Goal: Navigation & Orientation: Find specific page/section

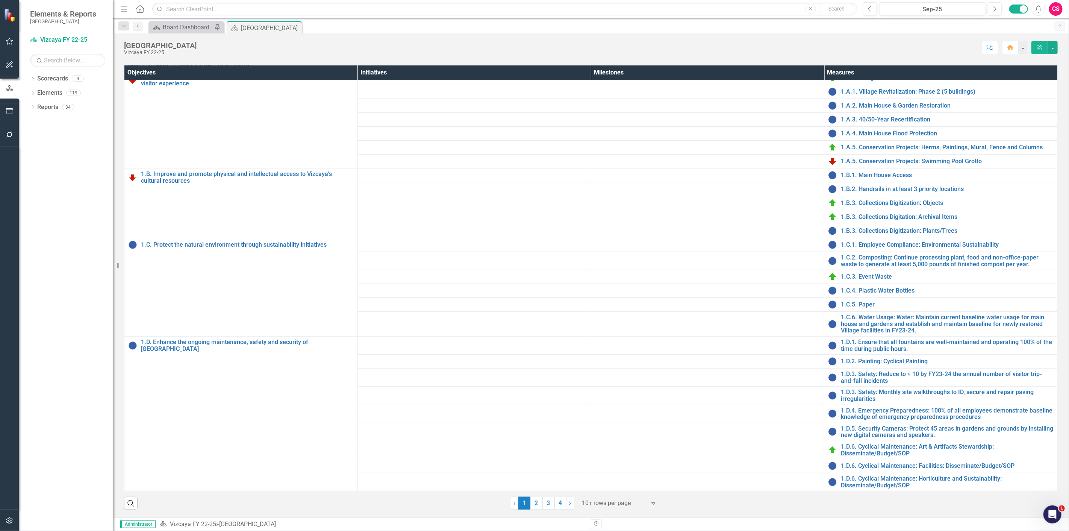
scroll to position [195, 0]
click at [32, 77] on div "Dropdown" at bounding box center [32, 79] width 5 height 6
click at [38, 91] on icon "Dropdown" at bounding box center [37, 92] width 6 height 5
click at [36, 95] on div "Dropdown [GEOGRAPHIC_DATA] FY 22-25" at bounding box center [73, 93] width 79 height 12
click at [35, 91] on icon "Dropdown" at bounding box center [36, 92] width 5 height 6
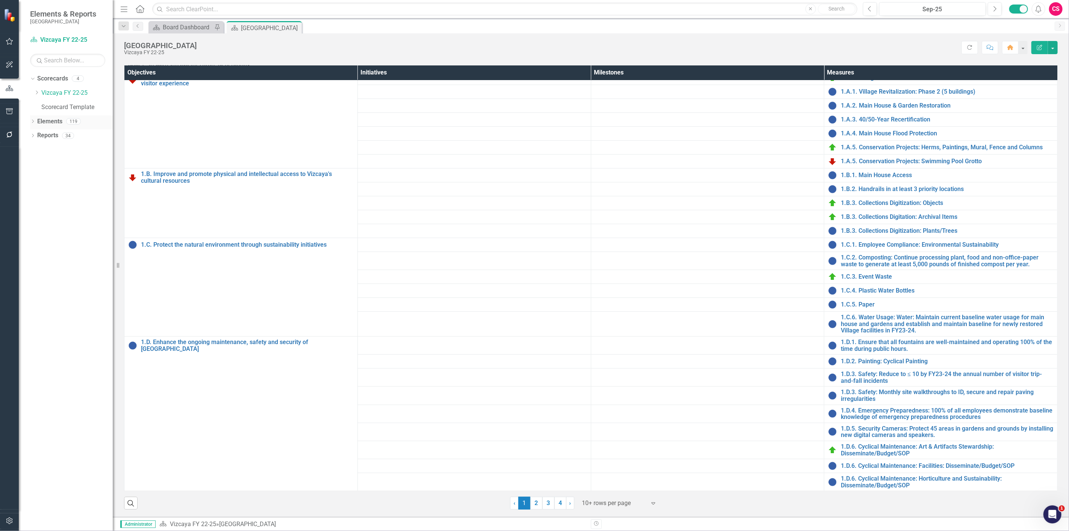
click at [43, 123] on link "Elements" at bounding box center [49, 121] width 25 height 9
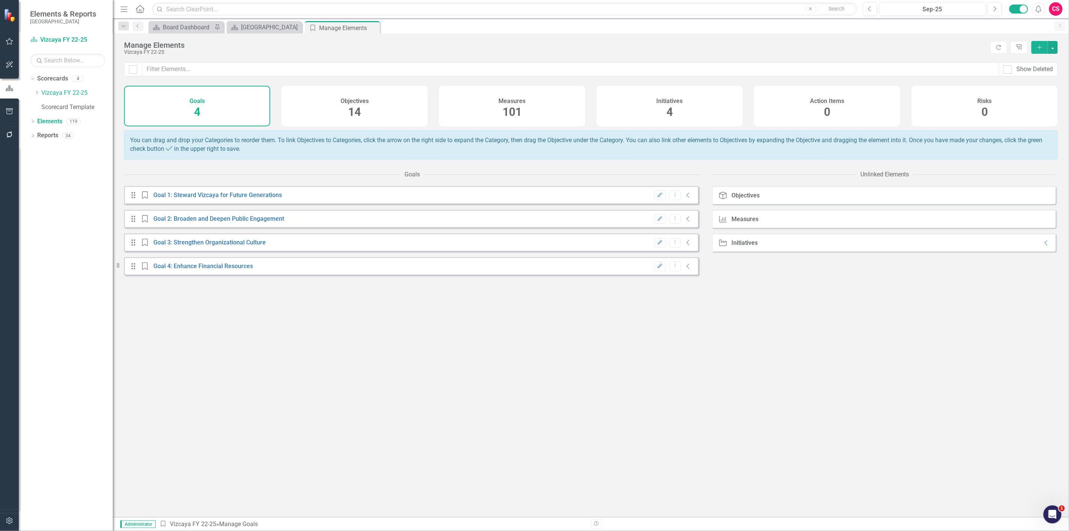
click at [463, 106] on div "Measures 101" at bounding box center [512, 106] width 146 height 41
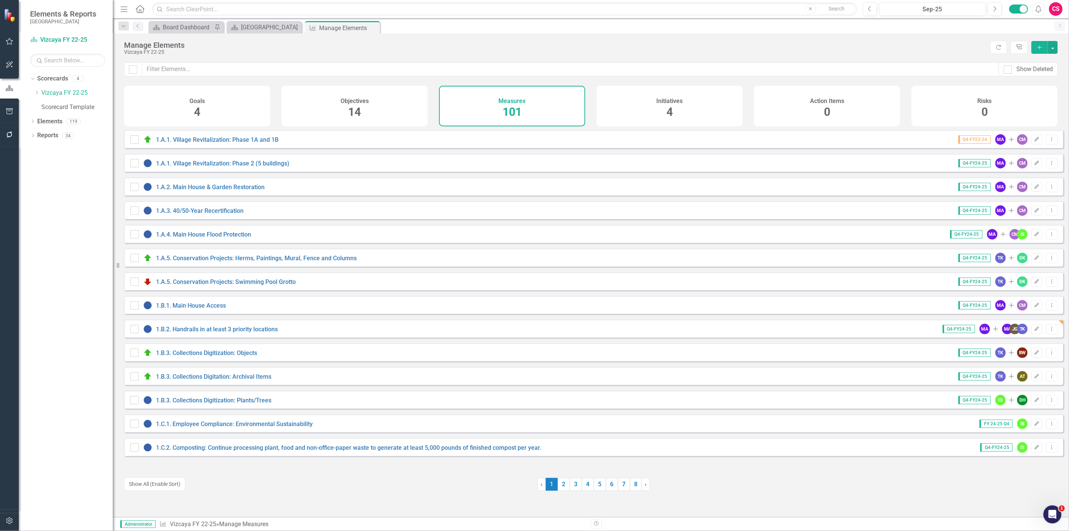
click at [228, 97] on div "Goals 4" at bounding box center [197, 106] width 146 height 41
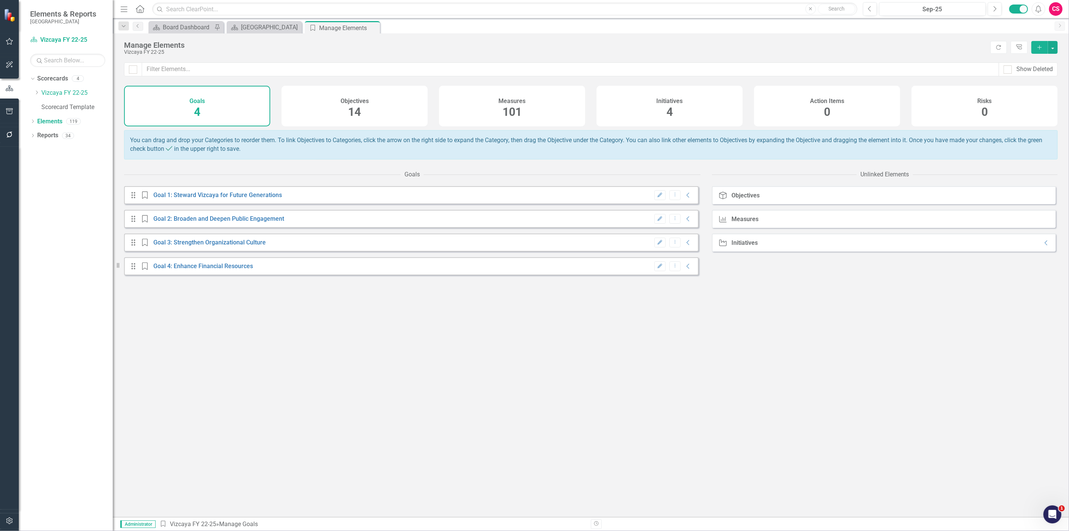
click at [658, 102] on h4 "Initiatives" at bounding box center [670, 101] width 26 height 7
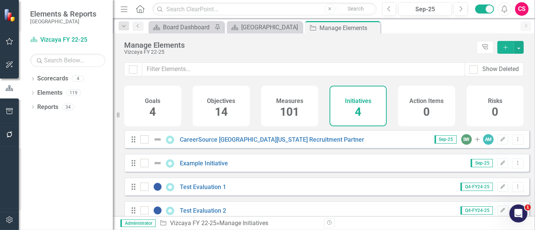
click at [300, 108] on div "Measures 101" at bounding box center [289, 106] width 57 height 41
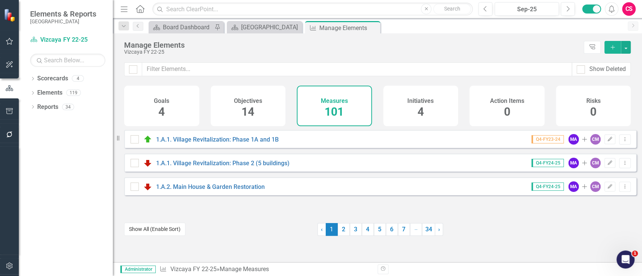
click at [156, 229] on button "Show All (Enable Sort)" at bounding box center [154, 229] width 61 height 13
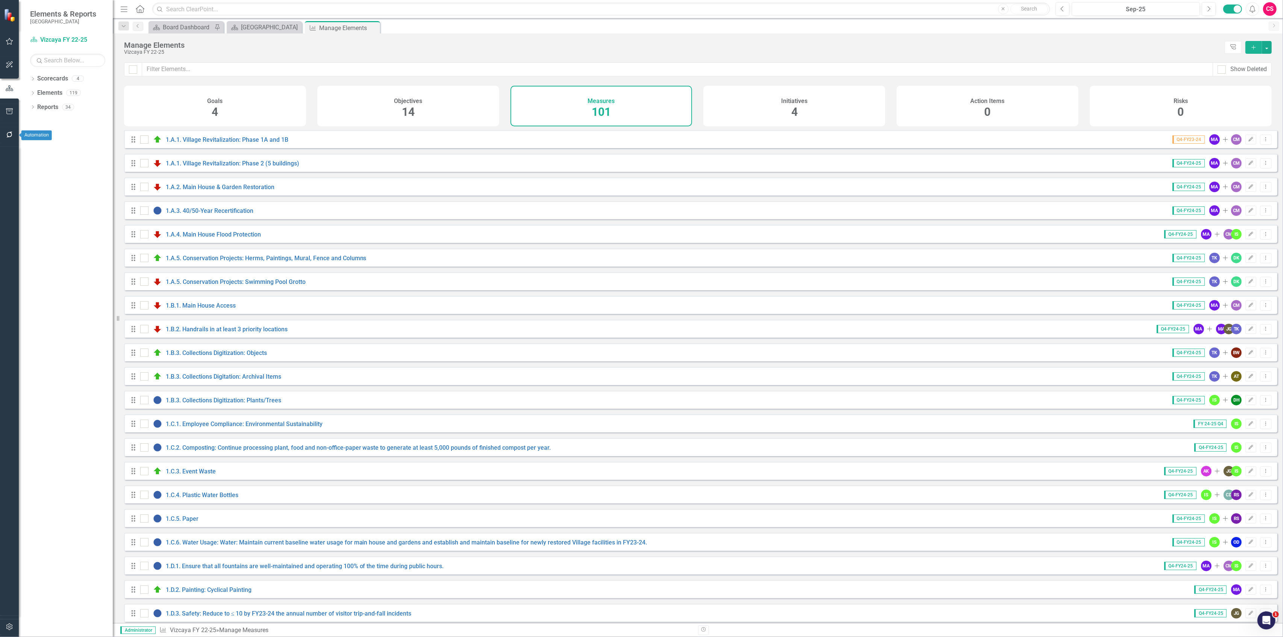
click at [9, 134] on icon "button" at bounding box center [10, 135] width 8 height 6
click at [53, 59] on link "Reporting Workflows" at bounding box center [67, 54] width 75 height 9
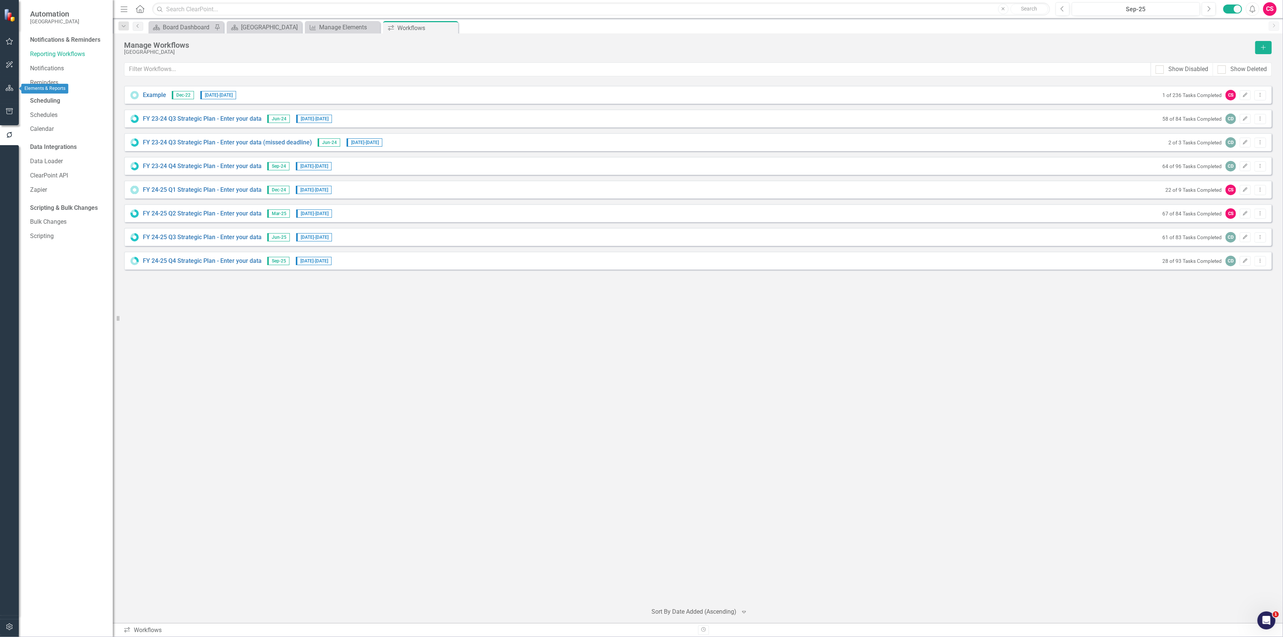
click at [11, 86] on icon "button" at bounding box center [10, 88] width 8 height 6
click at [116, 230] on div "Resize" at bounding box center [119, 318] width 6 height 637
click at [344, 27] on div "Manage Elements" at bounding box center [347, 27] width 50 height 9
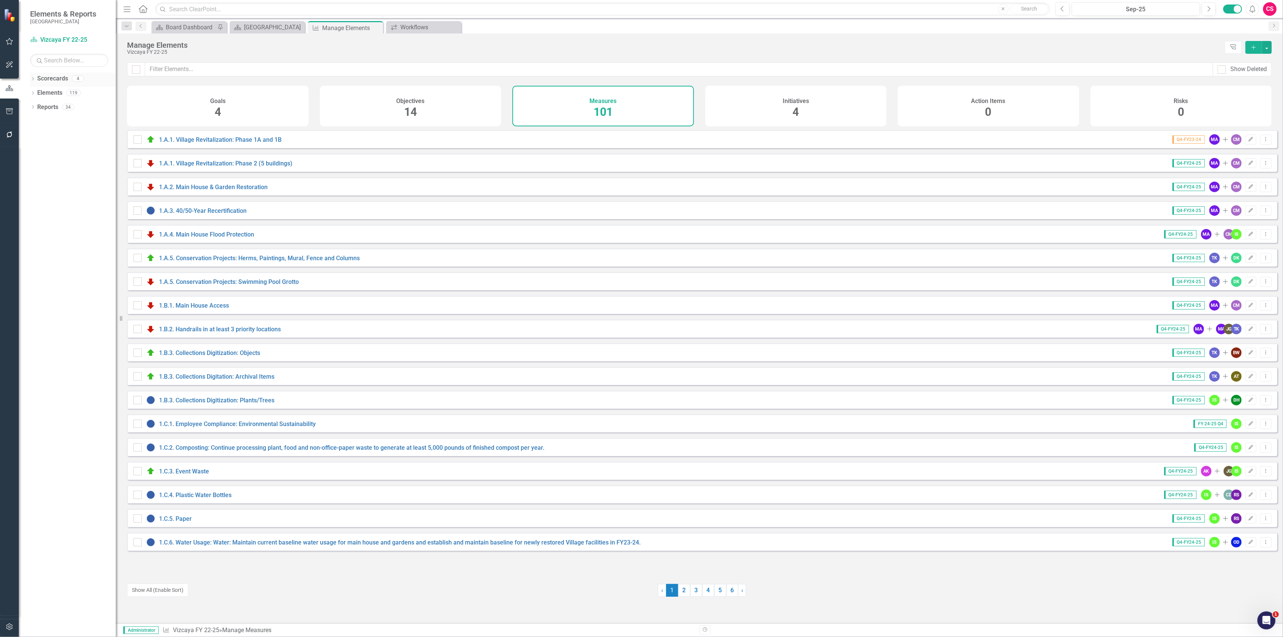
click at [32, 79] on icon "Dropdown" at bounding box center [32, 79] width 5 height 4
click at [54, 94] on link "Vizcaya FY 22-25" at bounding box center [78, 93] width 74 height 9
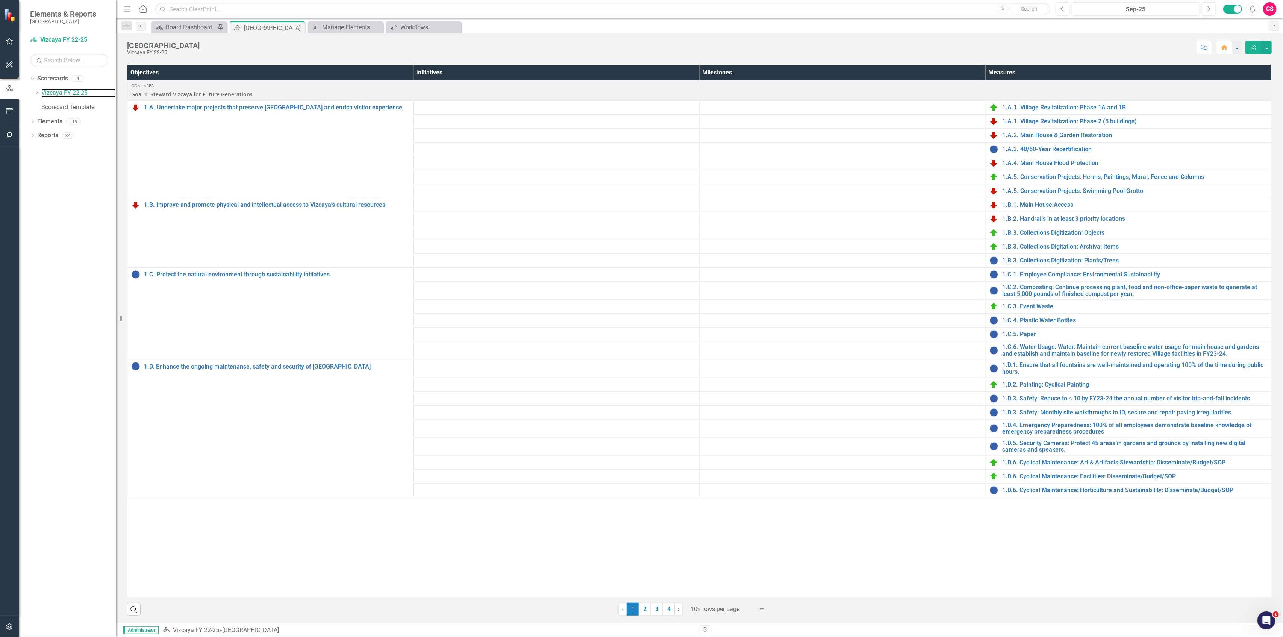
scroll to position [351, 0]
